Goal: Information Seeking & Learning: Find specific fact

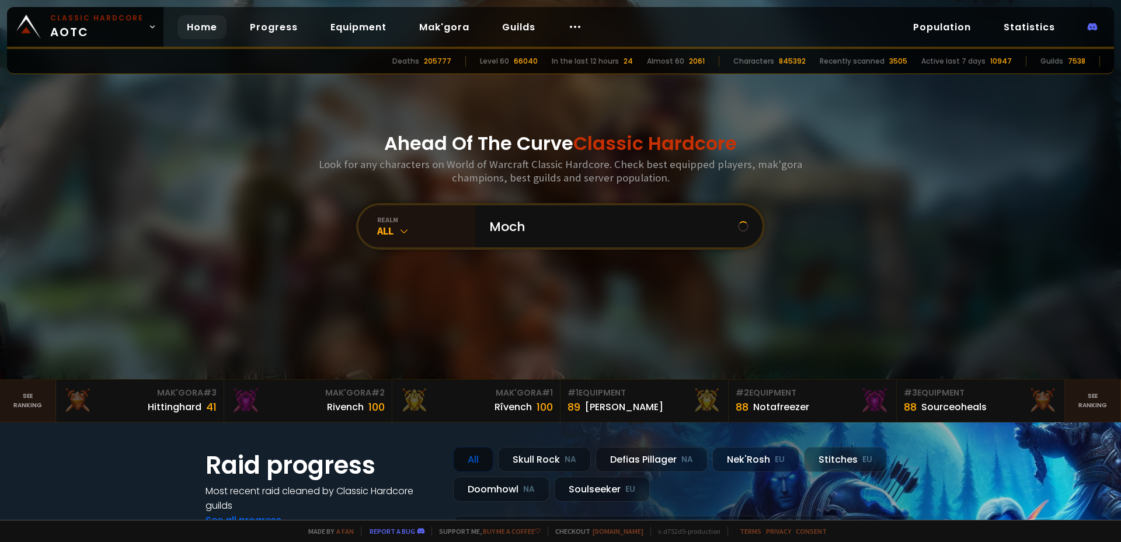
type input "Mocha"
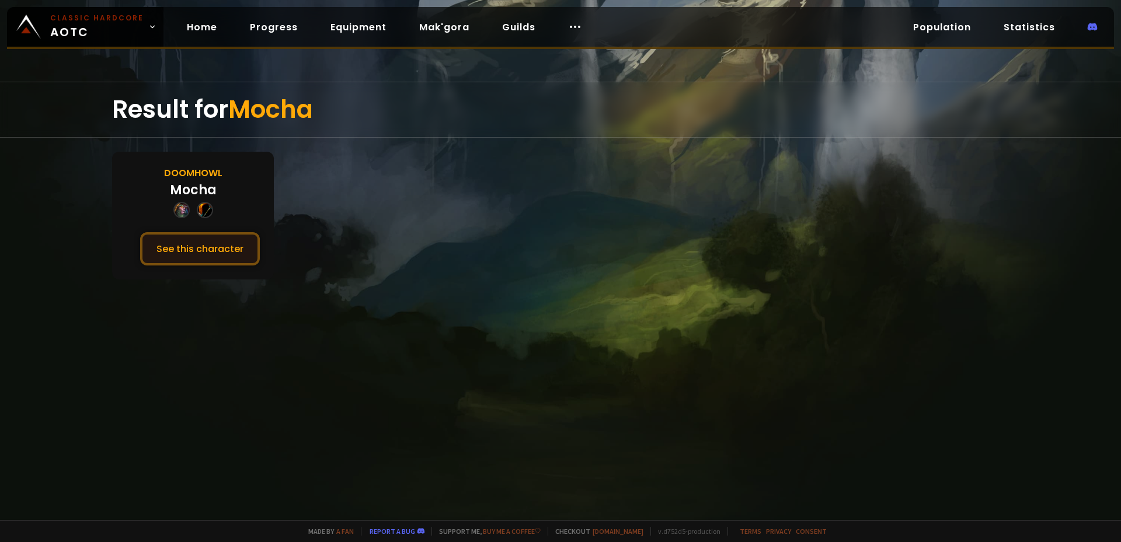
click at [170, 247] on button "See this character" at bounding box center [200, 248] width 120 height 33
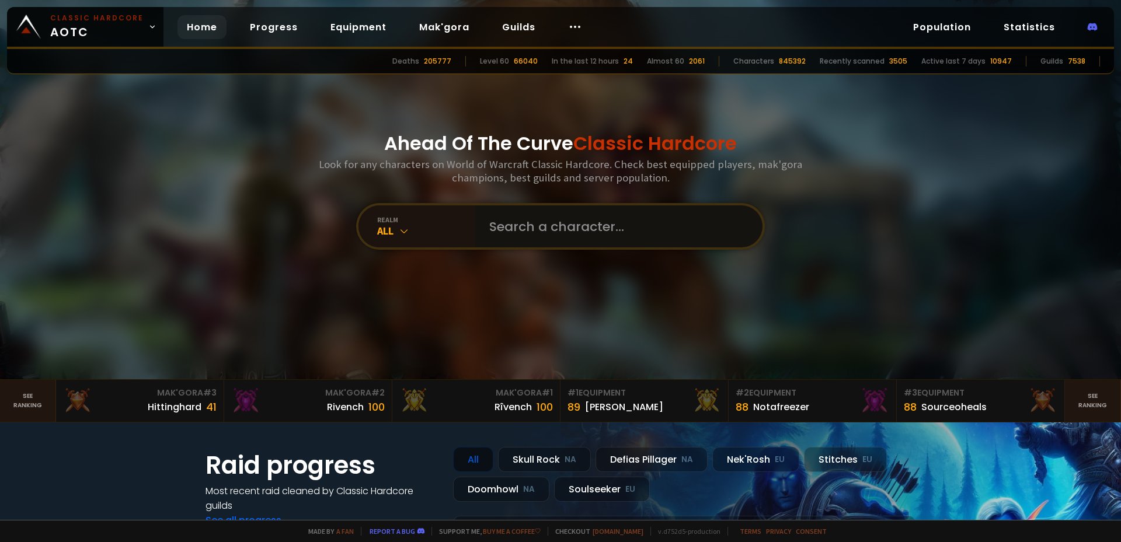
click at [553, 226] on input "text" at bounding box center [615, 227] width 266 height 42
type input "Macha"
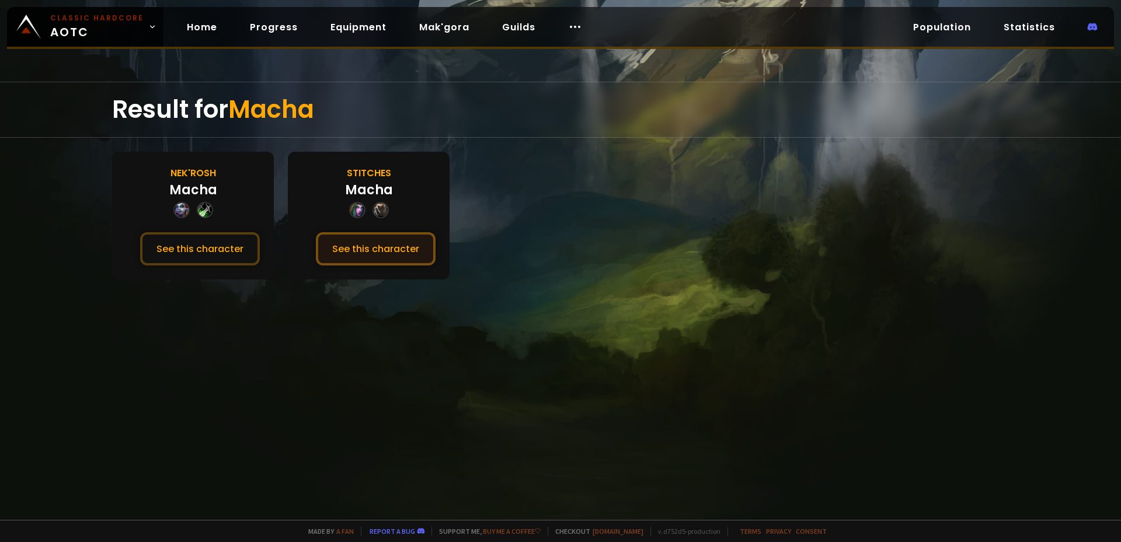
click at [341, 245] on button "See this character" at bounding box center [376, 248] width 120 height 33
